Goal: Transaction & Acquisition: Purchase product/service

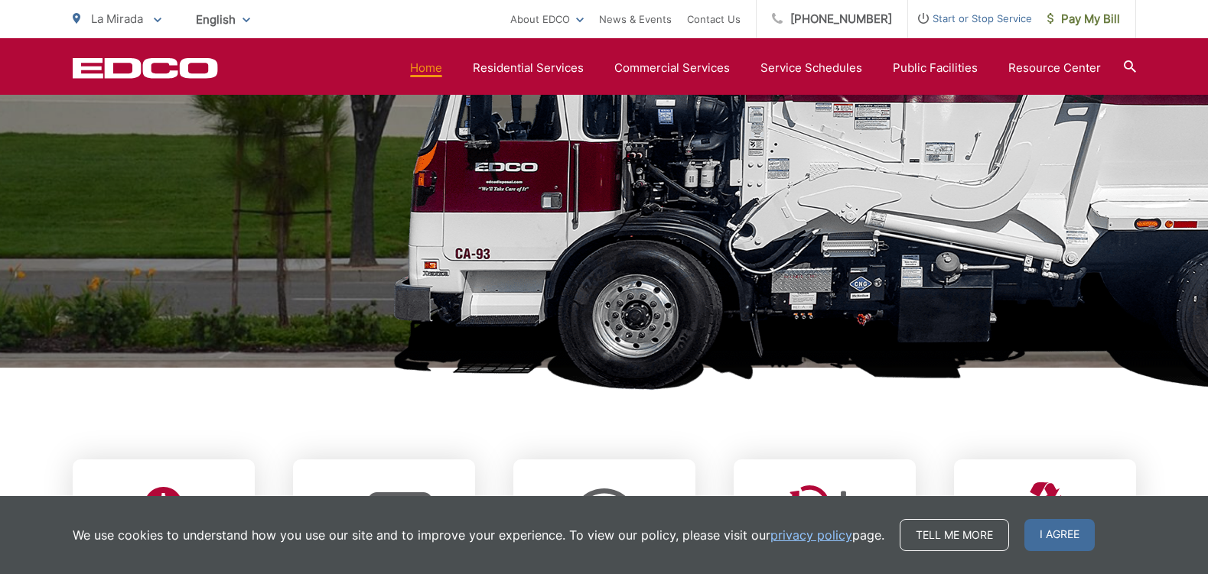
scroll to position [153, 0]
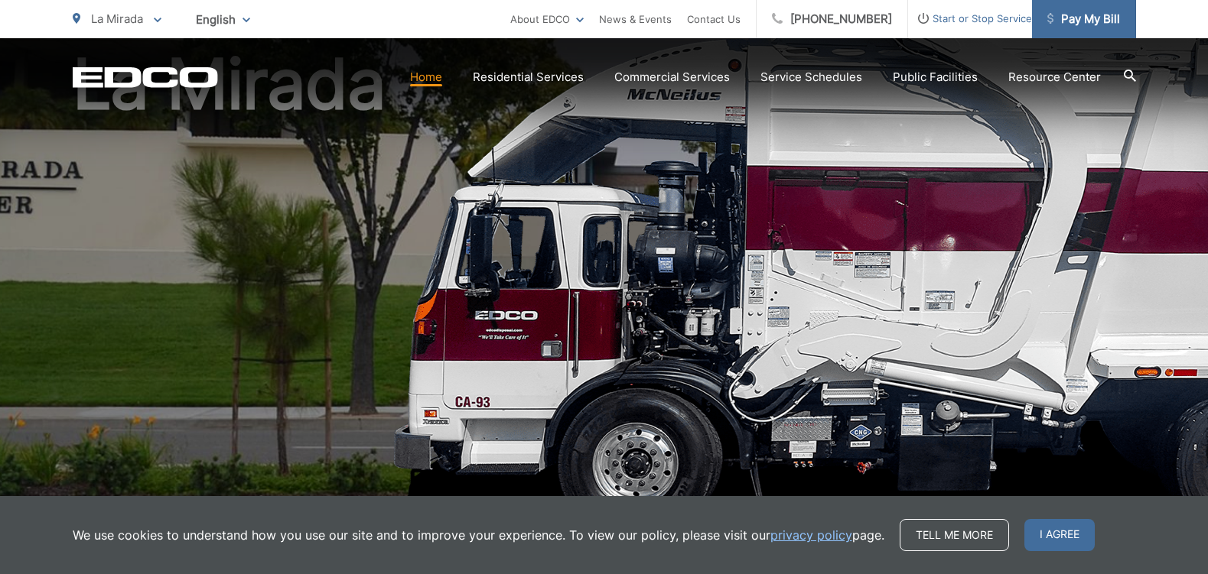
click at [1084, 15] on span "Pay My Bill" at bounding box center [1083, 19] width 73 height 18
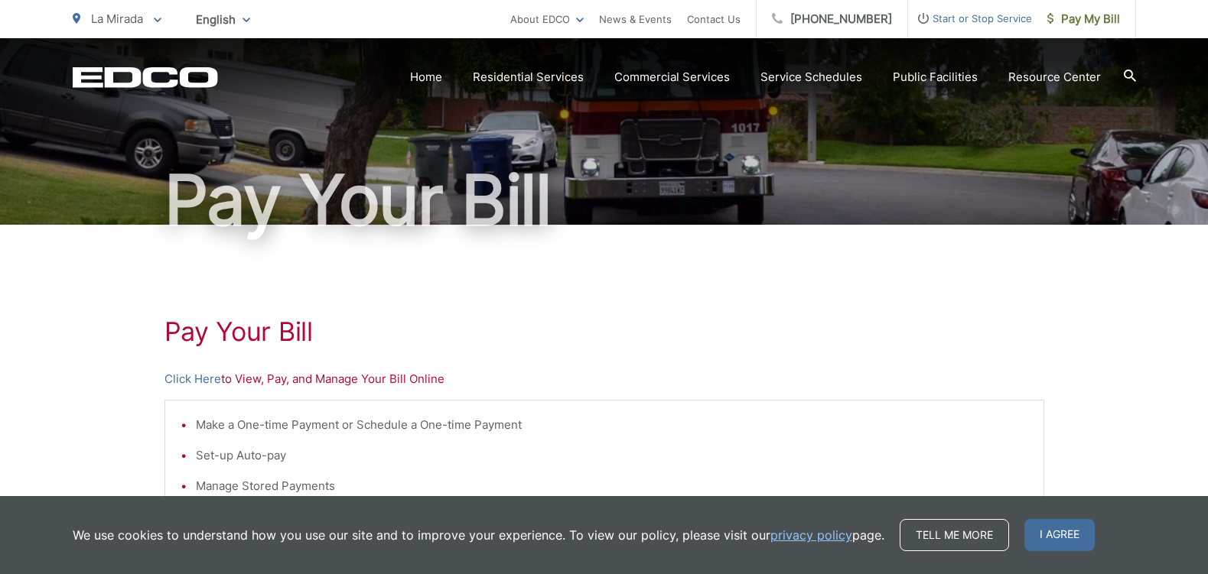
scroll to position [306, 0]
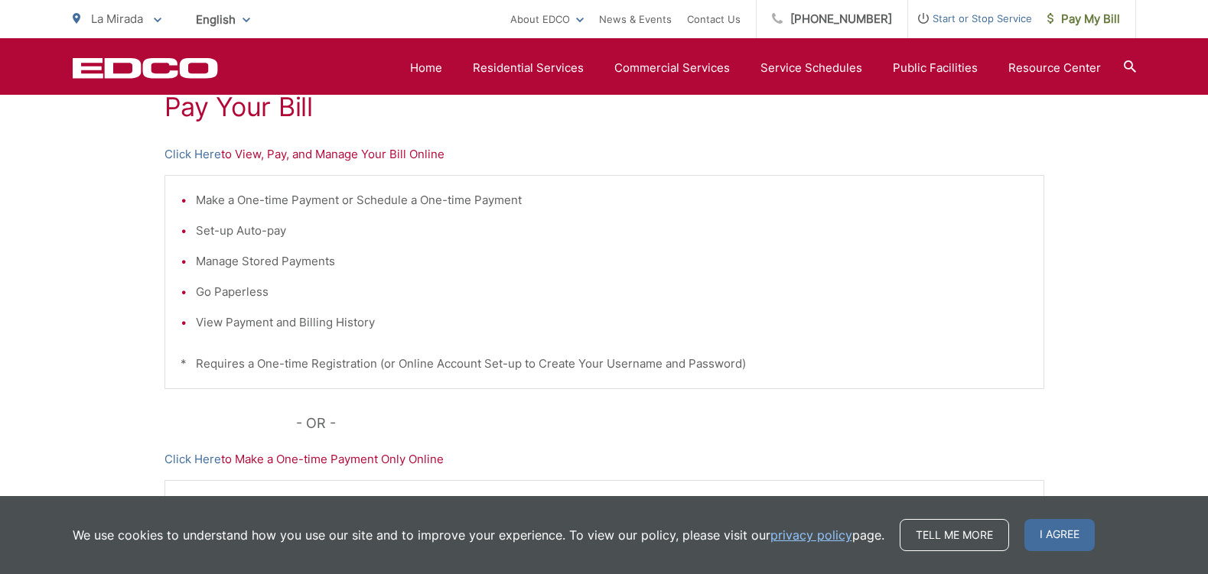
click at [247, 150] on p "Click Here to View, Pay, and Manage Your Bill Online" at bounding box center [603, 154] width 879 height 18
click at [179, 157] on link "Click Here" at bounding box center [192, 154] width 57 height 18
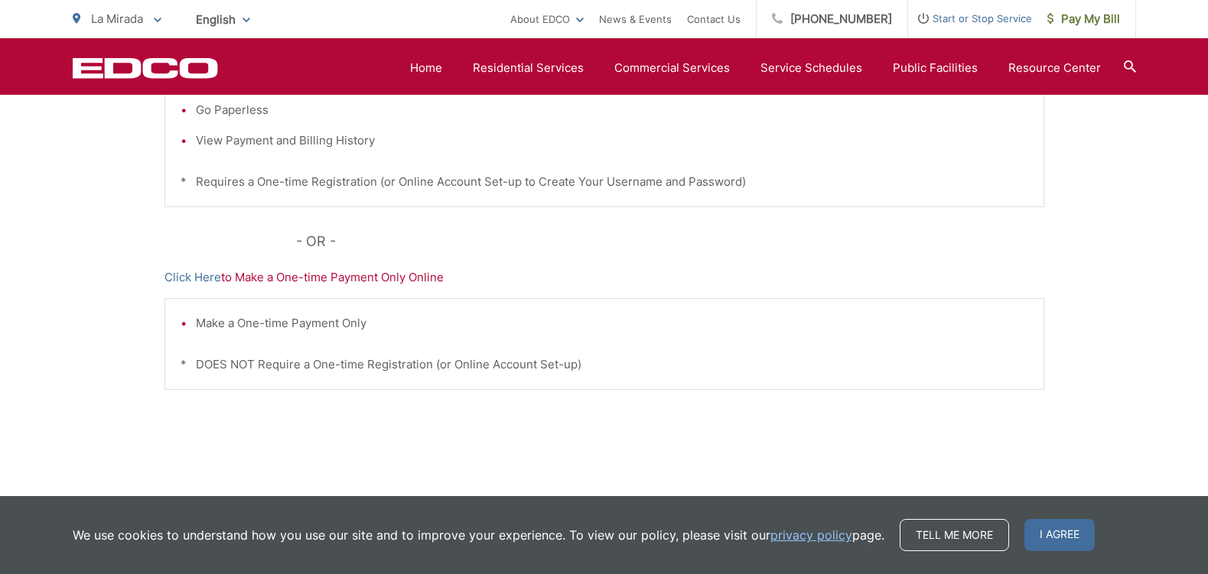
scroll to position [513, 0]
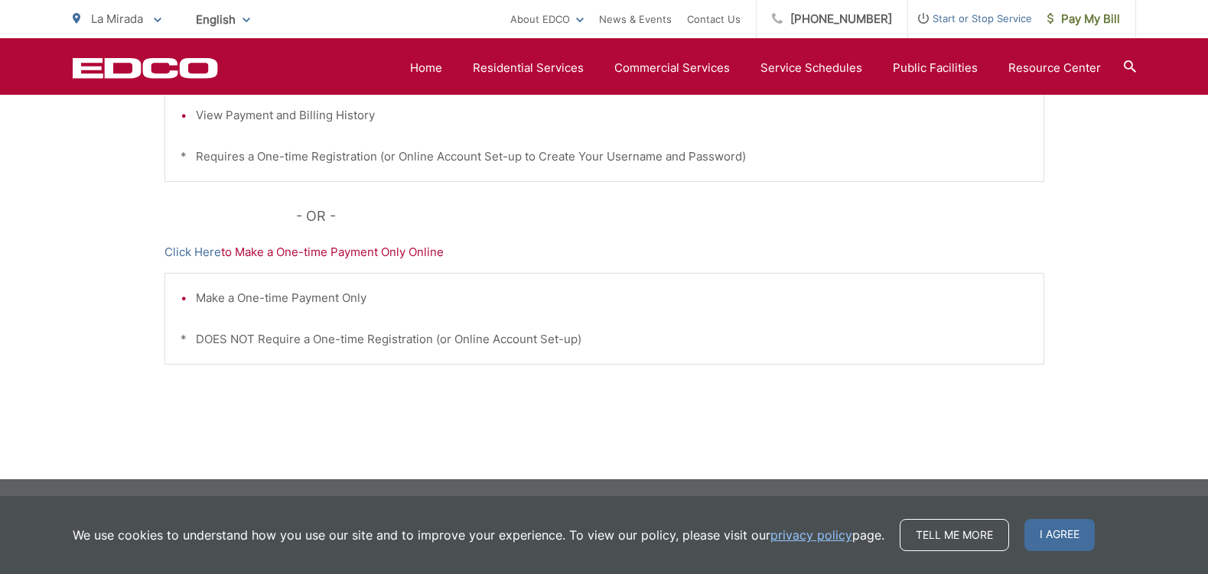
click at [300, 255] on p "Click Here to Make a One-time Payment Only Online" at bounding box center [603, 252] width 879 height 18
click at [196, 303] on li "Make a One-time Payment Only" at bounding box center [612, 298] width 832 height 18
click at [210, 255] on link "Click Here" at bounding box center [192, 252] width 57 height 18
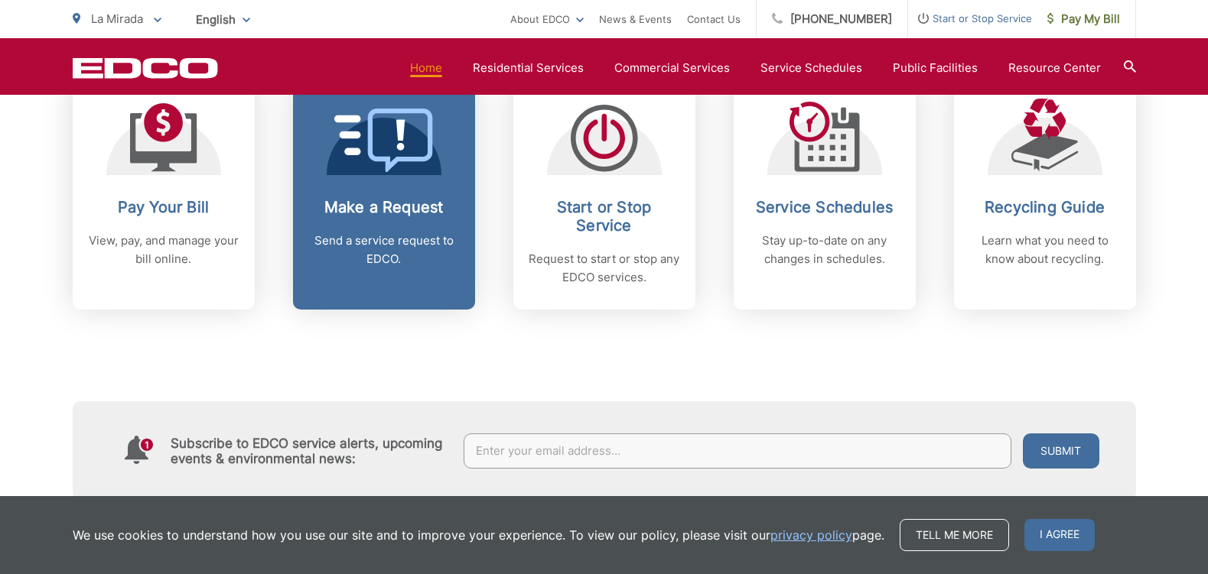
scroll to position [688, 0]
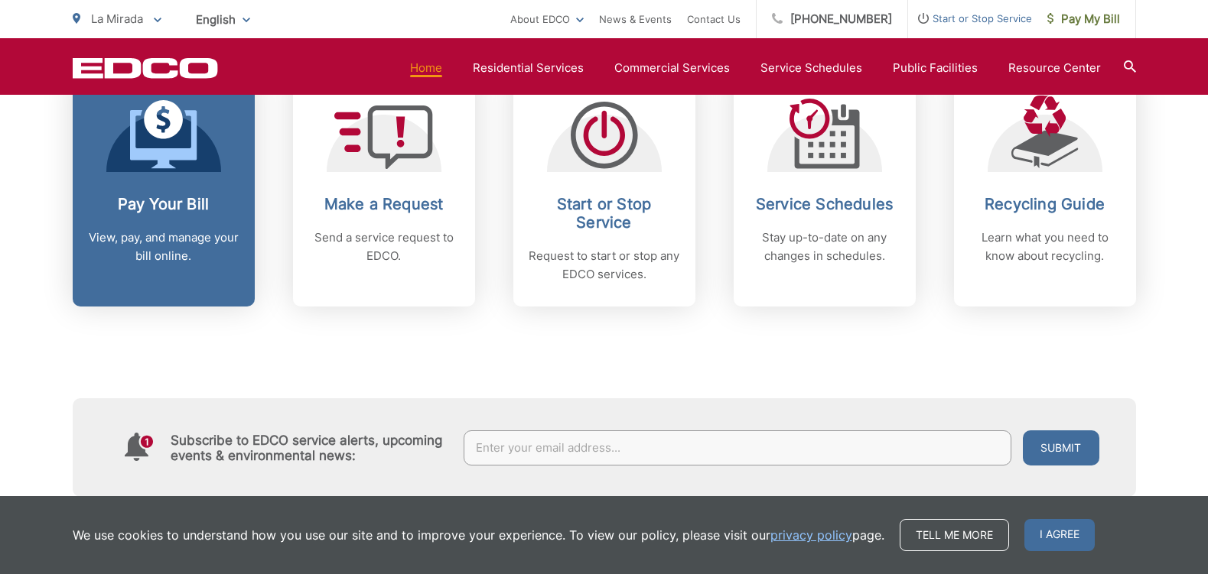
click at [145, 232] on p "View, pay, and manage your bill online." at bounding box center [163, 247] width 151 height 37
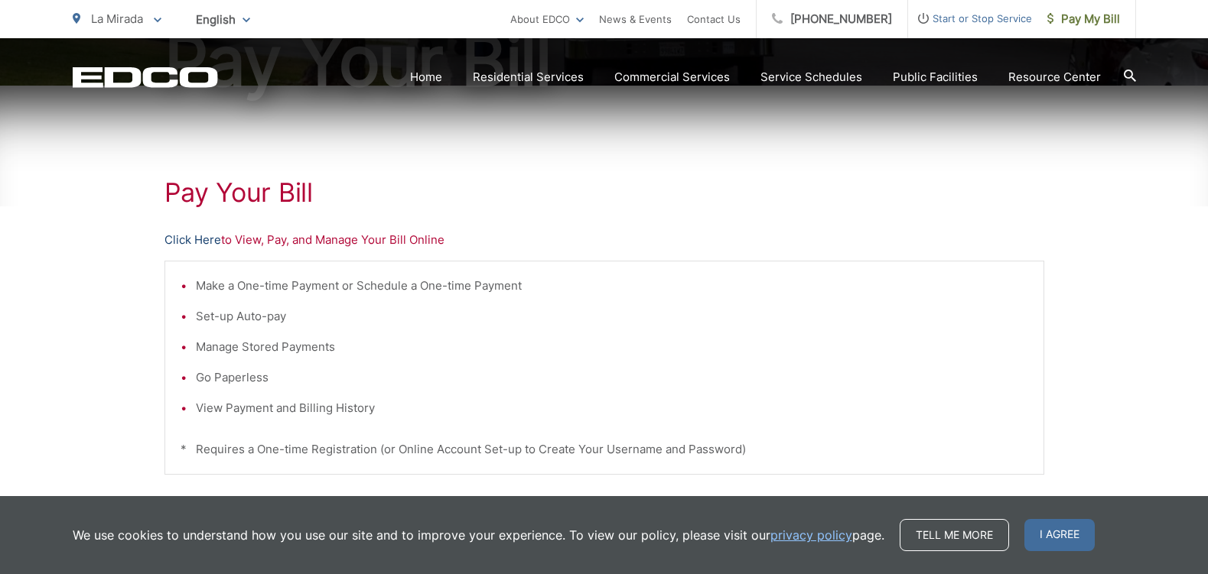
scroll to position [229, 0]
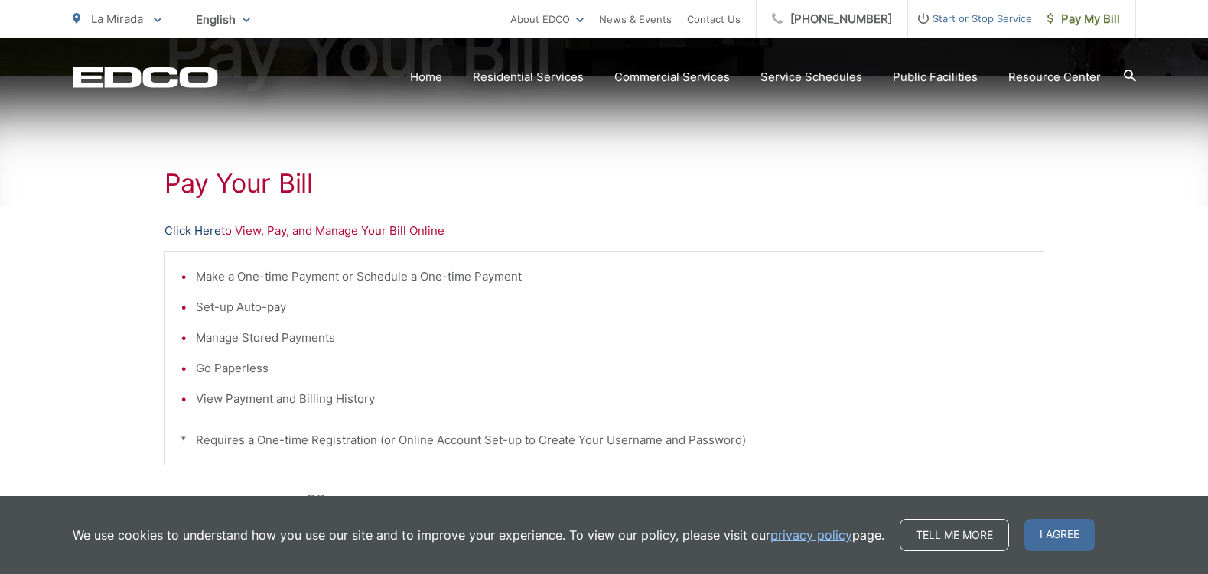
click at [208, 231] on link "Click Here" at bounding box center [192, 231] width 57 height 18
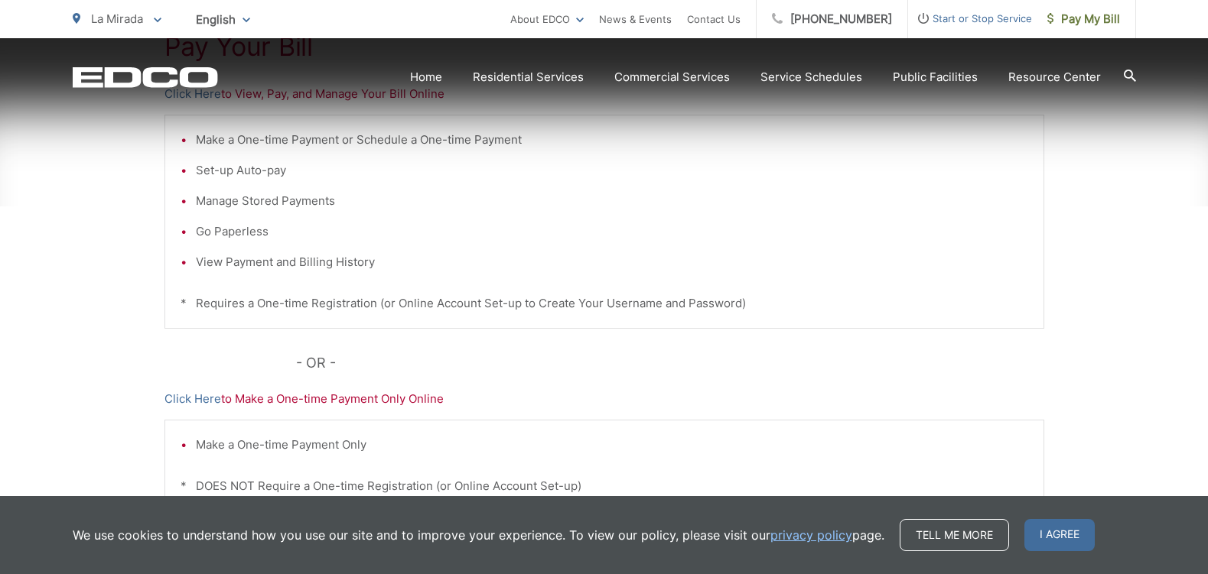
scroll to position [382, 0]
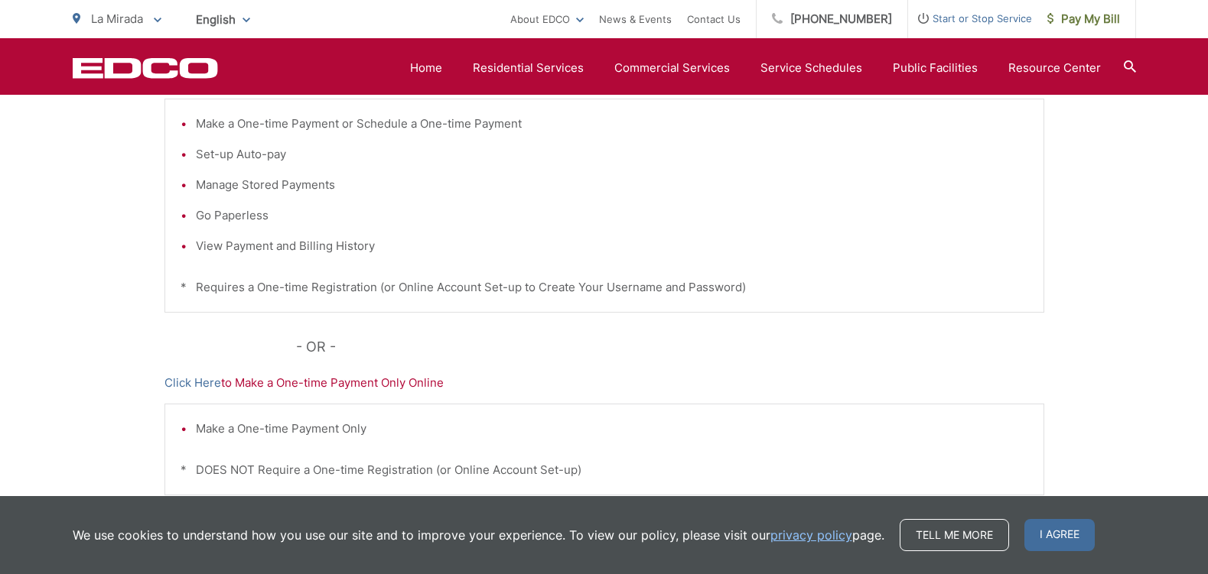
click at [288, 389] on p "Click Here to Make a One-time Payment Only Online" at bounding box center [603, 383] width 879 height 18
click at [203, 386] on link "Click Here" at bounding box center [192, 383] width 57 height 18
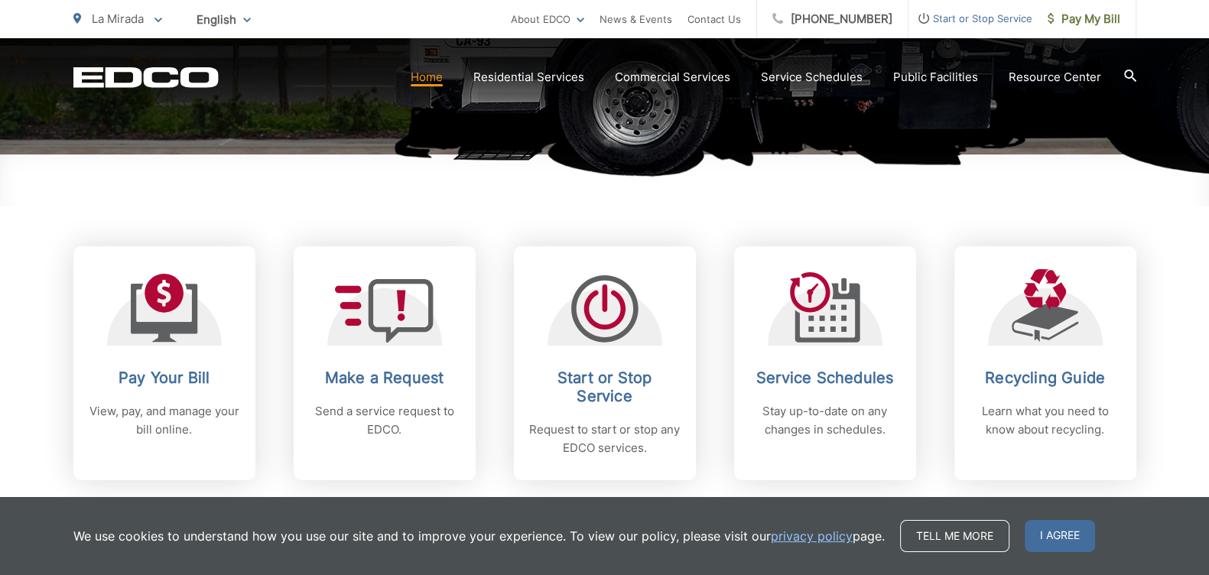
scroll to position [535, 0]
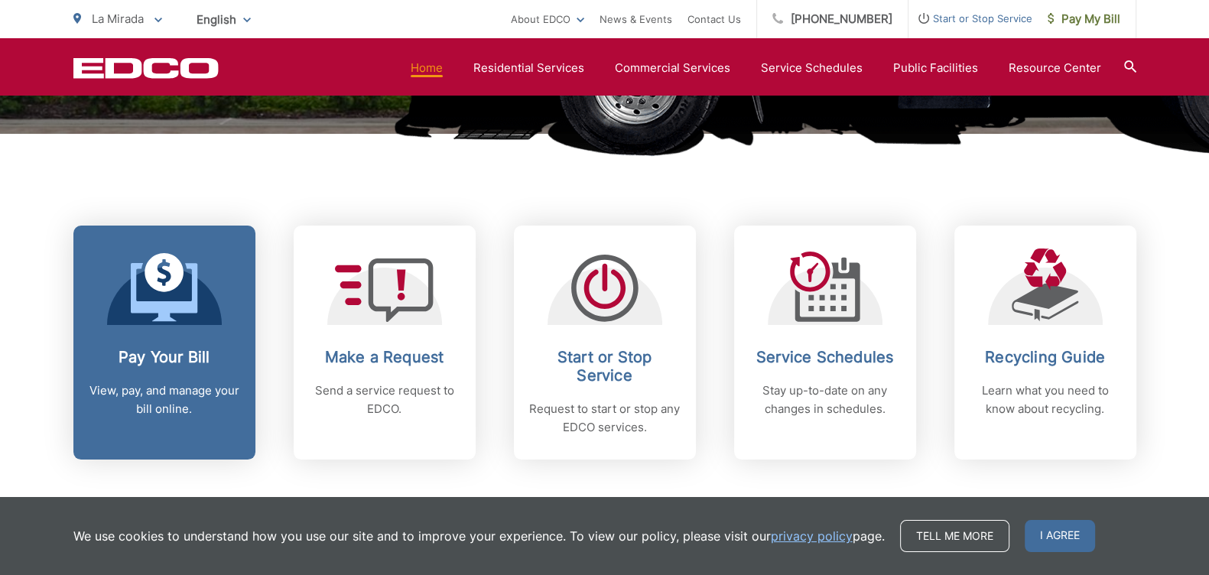
click at [165, 327] on link "Pay Your Bill View, pay, and manage your bill online." at bounding box center [164, 343] width 182 height 234
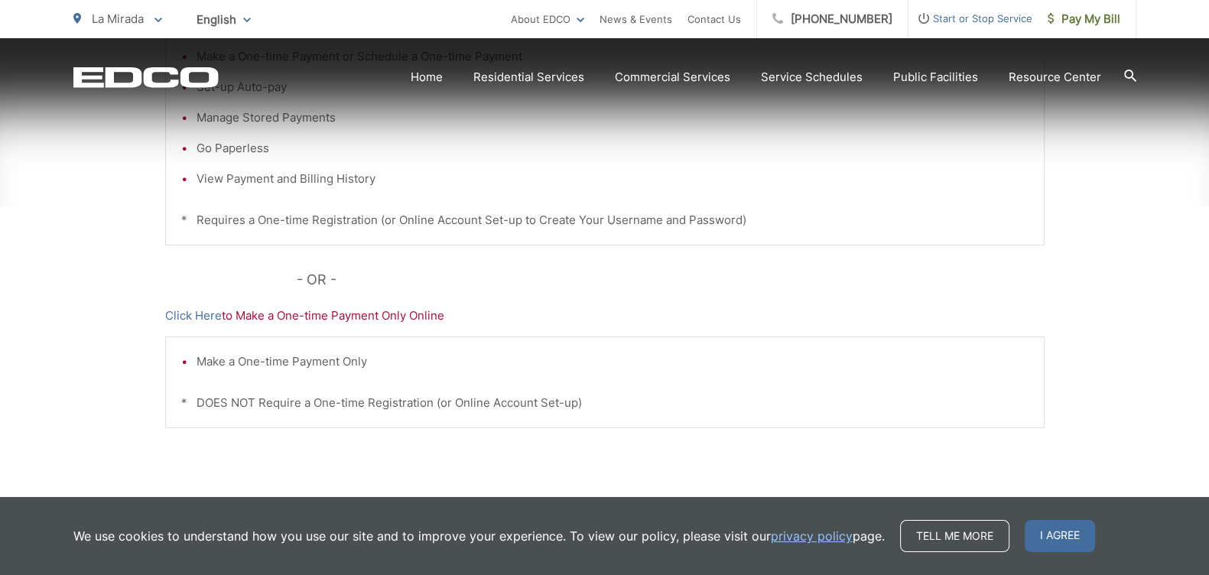
scroll to position [459, 0]
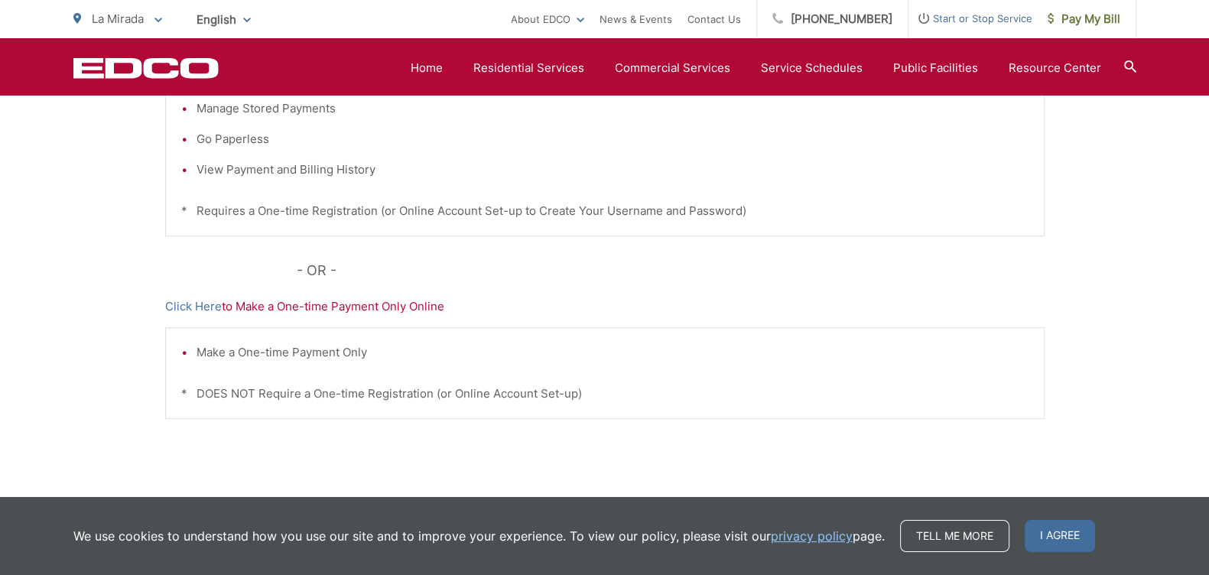
click at [273, 317] on div "Pay Your Bill Click Here to View, Pay, and Manage Your Bill Online Make a One-t…" at bounding box center [604, 190] width 879 height 687
click at [272, 304] on p "Click Here to Make a One-time Payment Only Online" at bounding box center [604, 306] width 879 height 18
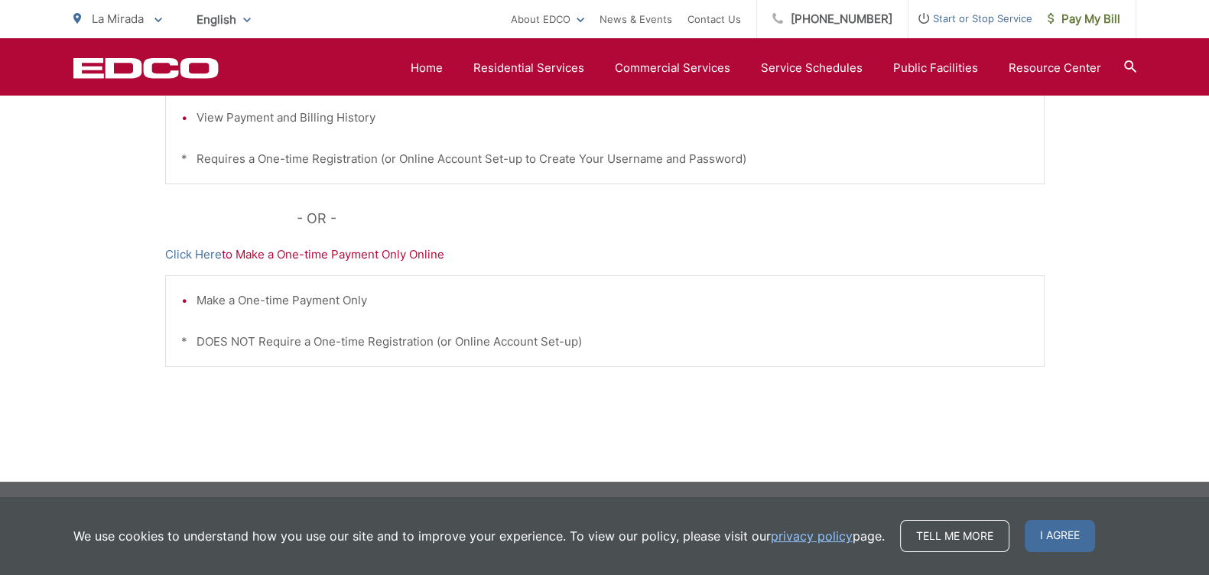
scroll to position [512, 0]
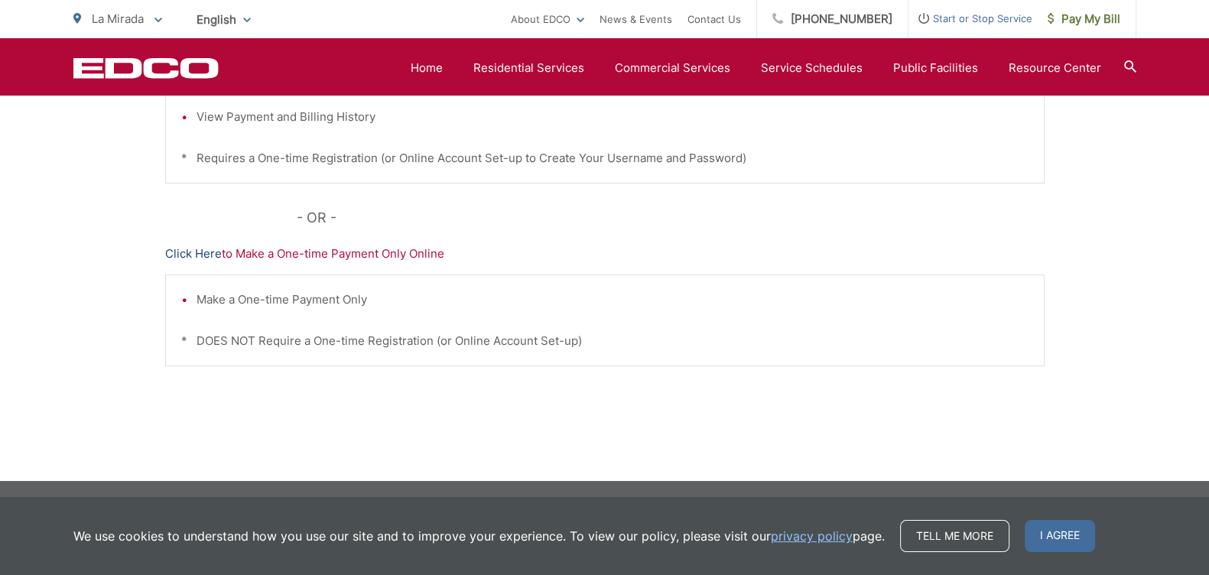
click at [184, 249] on link "Click Here" at bounding box center [193, 254] width 57 height 18
click at [232, 44] on div "EDCO Logo Home Residential Services Curbside Pickup Recycling Organic Recycling…" at bounding box center [604, 66] width 1209 height 57
